Goal: Contribute content

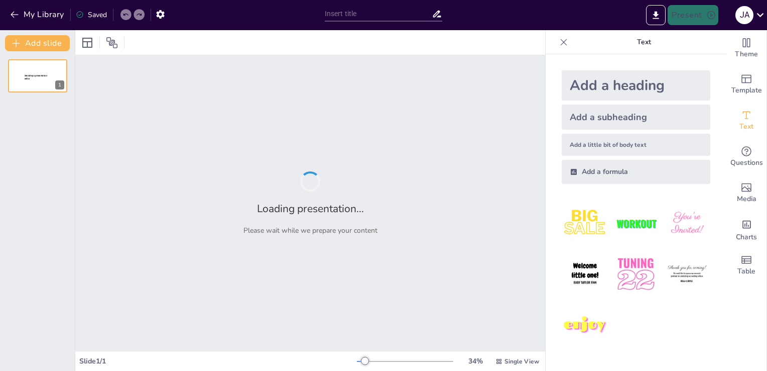
type input "New Sendsteps"
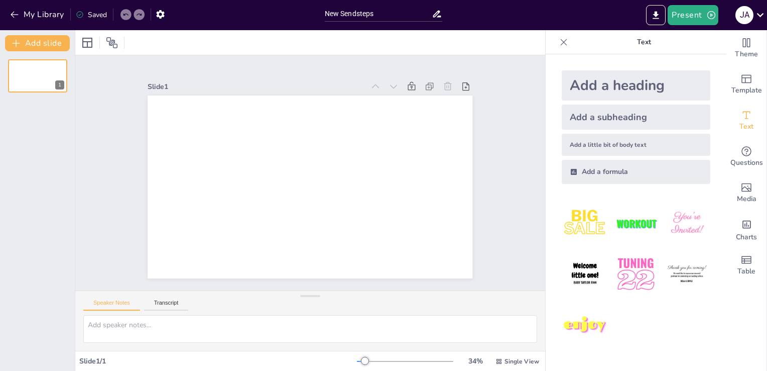
click at [597, 174] on div "Add a formula" at bounding box center [636, 172] width 149 height 24
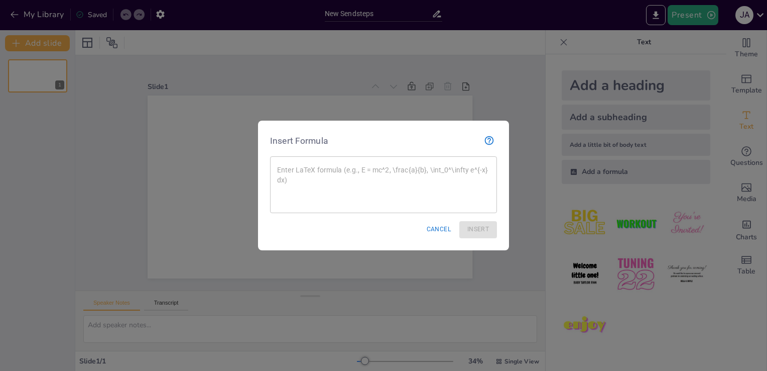
click at [454, 177] on textarea at bounding box center [383, 185] width 213 height 40
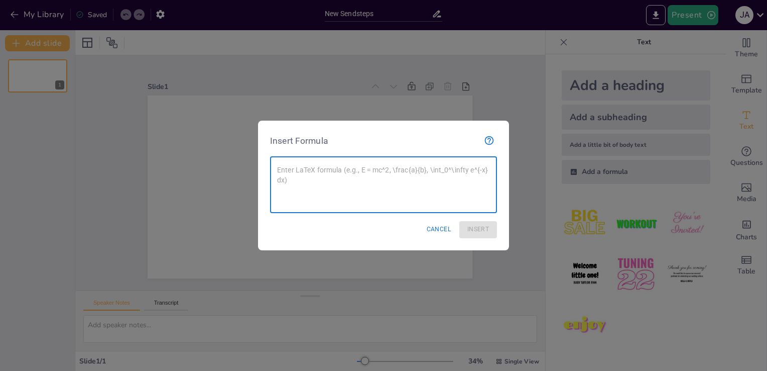
click at [597, 149] on div at bounding box center [383, 185] width 767 height 371
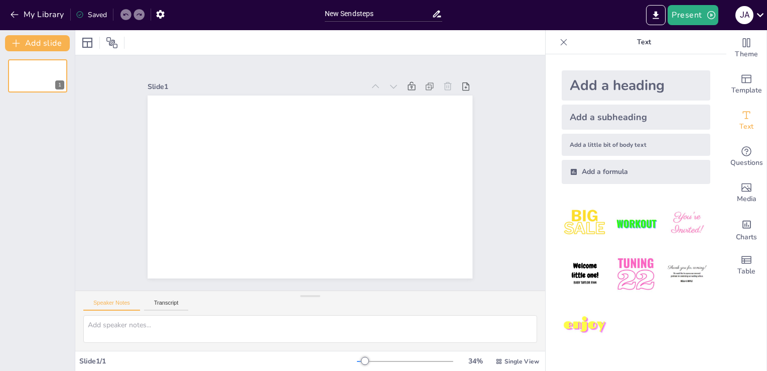
click at [609, 152] on div "Add a little bit of body text" at bounding box center [636, 145] width 149 height 22
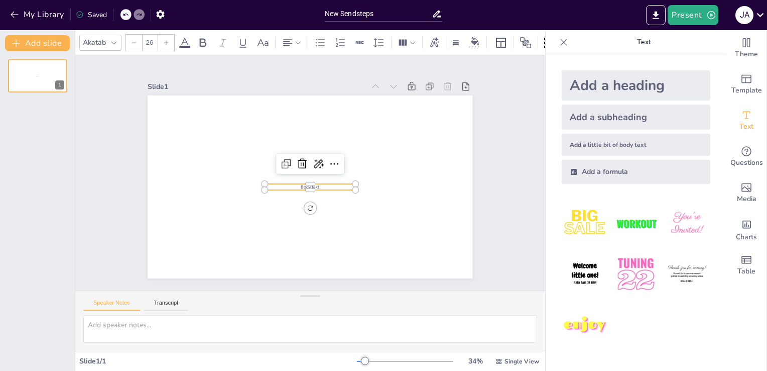
click at [597, 130] on div "Add a heading Add a subheading Add a little bit of body text Add a formula" at bounding box center [636, 127] width 165 height 130
click at [596, 120] on div "Add a subheading" at bounding box center [636, 116] width 149 height 25
click at [599, 89] on div "Add a heading" at bounding box center [636, 85] width 149 height 30
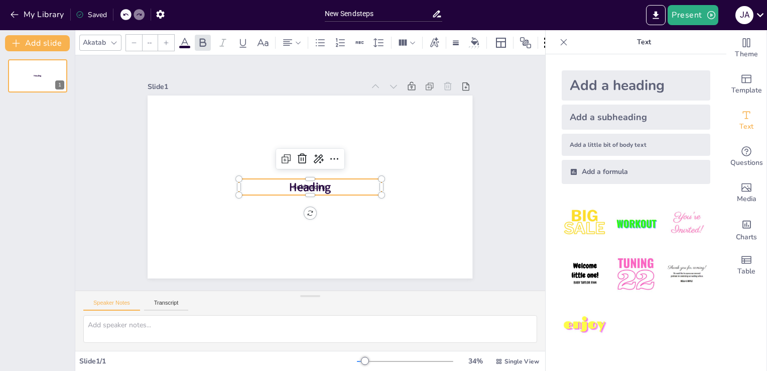
type input "68"
click at [56, 43] on button "Add slide" at bounding box center [37, 43] width 65 height 16
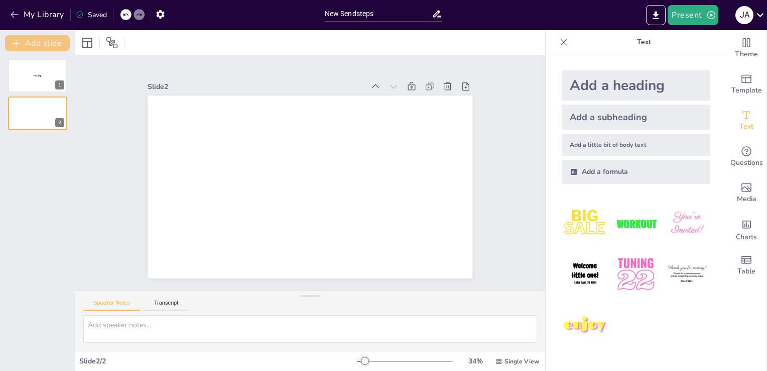
click at [56, 43] on button "Add slide" at bounding box center [37, 43] width 65 height 16
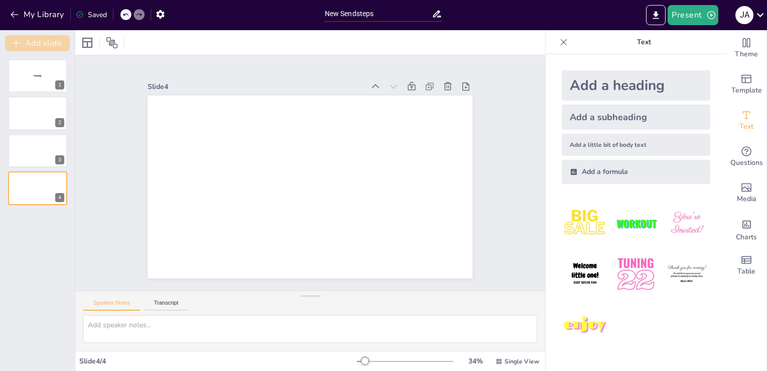
click at [56, 43] on button "Add slide" at bounding box center [37, 43] width 65 height 16
